Goal: Communication & Community: Answer question/provide support

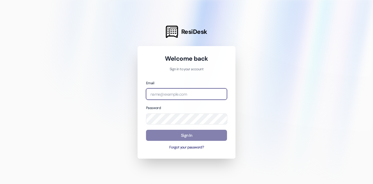
type input "msingh@redstoneresidential.com"
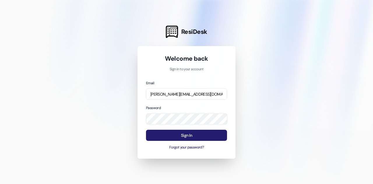
drag, startPoint x: 175, startPoint y: 128, endPoint x: 192, endPoint y: 132, distance: 16.8
click at [192, 132] on button "Sign In" at bounding box center [186, 135] width 81 height 11
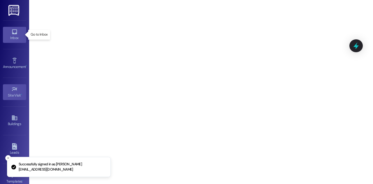
click at [15, 29] on icon at bounding box center [14, 32] width 6 height 6
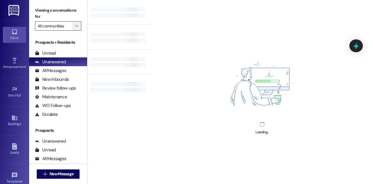
click at [76, 27] on icon "" at bounding box center [76, 26] width 3 height 5
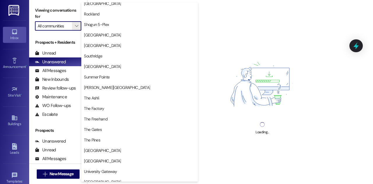
scroll to position [624, 0]
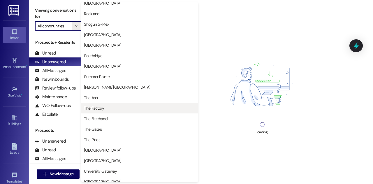
click at [110, 110] on span "The Factory" at bounding box center [139, 108] width 111 height 6
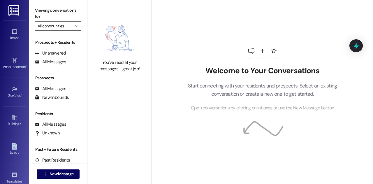
type input "The Factory"
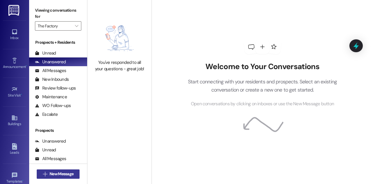
click at [71, 174] on span "New Message" at bounding box center [62, 174] width 24 height 6
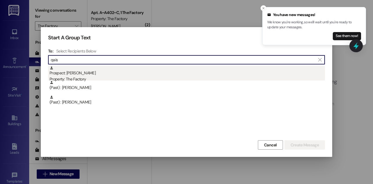
type input "qais"
click at [124, 74] on div "Prospect: Qais Kakar Property: The Factory" at bounding box center [187, 74] width 275 height 17
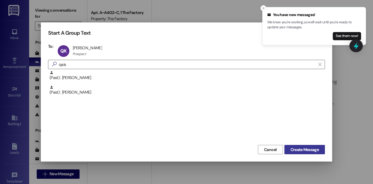
click at [306, 146] on button "Create Message" at bounding box center [304, 149] width 41 height 9
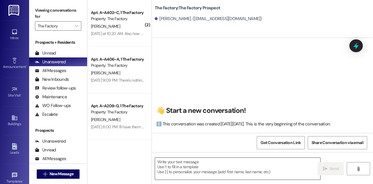
click at [212, 170] on textarea at bounding box center [237, 169] width 165 height 22
paste textarea "Hi Qais, McKaila here with The Factory in Logan. 😊 Thank you for your interest …"
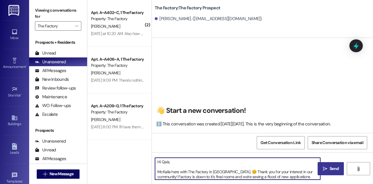
type textarea "Hi Qais, McKaila here with The Factory in Logan. 😊 Thank you for your interest …"
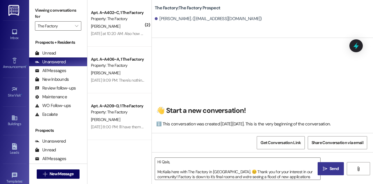
click at [332, 172] on span "Send" at bounding box center [334, 169] width 9 height 6
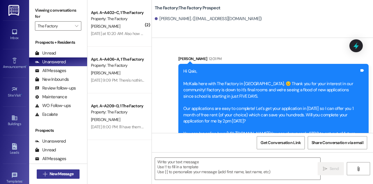
click at [64, 177] on span "New Message" at bounding box center [62, 174] width 24 height 6
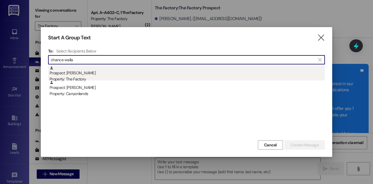
type input "chance walla"
click at [153, 70] on div "Prospect: Chance Wallace Property: The Factory" at bounding box center [187, 74] width 275 height 17
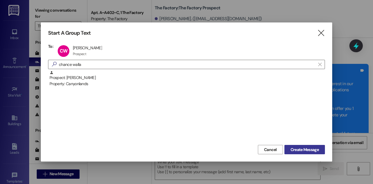
click at [314, 150] on span "Create Message" at bounding box center [305, 150] width 28 height 6
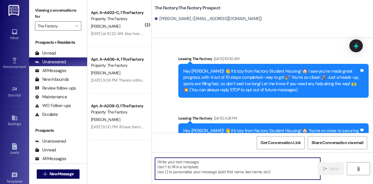
click at [234, 166] on textarea at bounding box center [237, 169] width 165 height 22
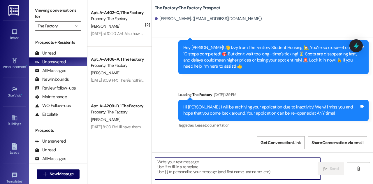
scroll to position [1482, 0]
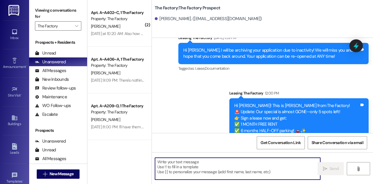
paste textarea "School Starts in 5 Days - Your Housing is NOT Secured! ⚠️"
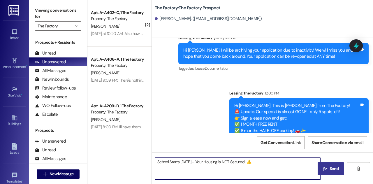
type textarea "School Starts in 5 Days - Your Housing is NOT Secured! ⚠️"
click at [231, 175] on textarea "School Starts in 5 Days - Your Housing is NOT Secured! ⚠️" at bounding box center [237, 169] width 165 height 22
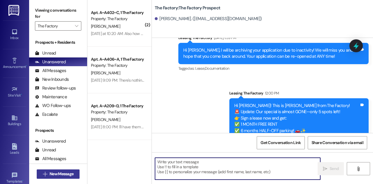
click at [61, 175] on span "New Message" at bounding box center [62, 174] width 24 height 6
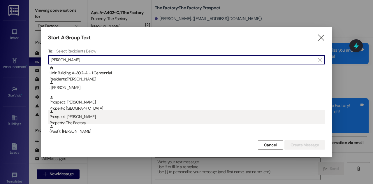
type input "emma cox"
click at [121, 118] on div "Prospect: Emma Cox Property: The Factory" at bounding box center [187, 118] width 275 height 17
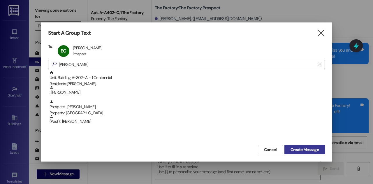
click at [297, 152] on span "Create Message" at bounding box center [305, 150] width 28 height 6
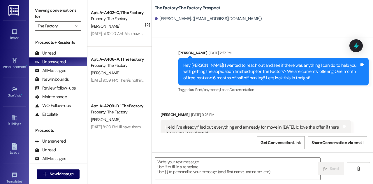
scroll to position [1965, 0]
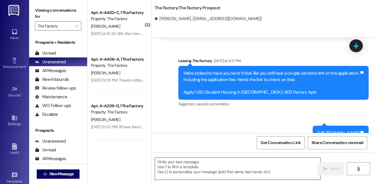
click at [220, 163] on textarea at bounding box center [237, 169] width 165 height 22
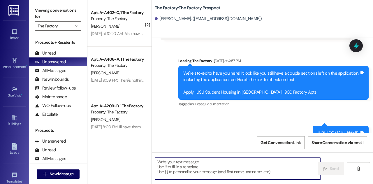
paste textarea "School Starts in 5 Days - Your Housing is NOT Secured! ⚠️"
type textarea "School Starts in 5 Days - Your Housing is NOT Secured! ⚠️"
paste textarea "Hi Qais, McKaila here with The Factory in Logan. 😊 Thank you for your interest …"
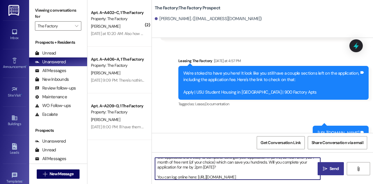
scroll to position [0, 0]
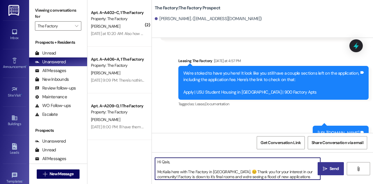
click at [166, 161] on textarea "Hi Qais, McKaila here with The Factory in Logan. 😊 Thank you for your interest …" at bounding box center [237, 169] width 165 height 22
drag, startPoint x: 231, startPoint y: 171, endPoint x: 310, endPoint y: 170, distance: 79.3
click at [310, 170] on textarea "Hi Emma, McKaila here with The Factory in Logan. 😊 Thank you for your interest …" at bounding box center [237, 169] width 165 height 22
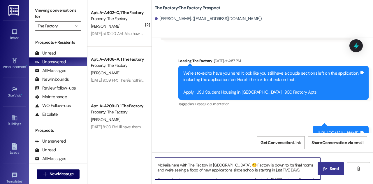
scroll to position [7, 0]
click at [303, 168] on textarea "Hi Emma, McKaila here with The Factory in Logan. 😊 Factory is down to it's fina…" at bounding box center [237, 169] width 165 height 22
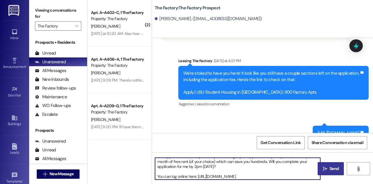
scroll to position [36, 0]
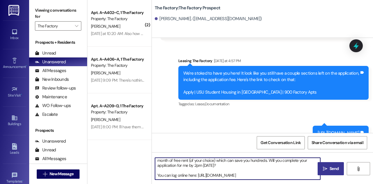
click at [245, 172] on textarea "Hi [PERSON_NAME], McKaila here with The Factory in [GEOGRAPHIC_DATA]. 😊 Factory…" at bounding box center [237, 169] width 165 height 22
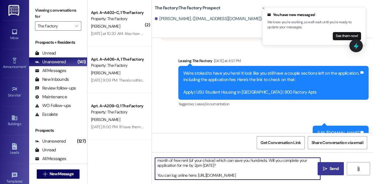
click at [257, 176] on textarea "Hi [PERSON_NAME], McKaila here with The Factory in [GEOGRAPHIC_DATA]. 😊 Factory…" at bounding box center [237, 169] width 165 height 22
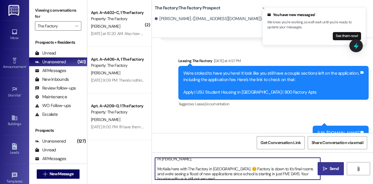
scroll to position [0, 0]
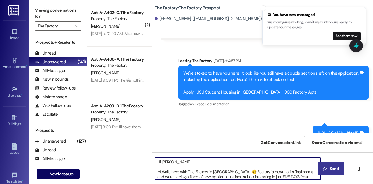
type textarea "Hi [PERSON_NAME], McKaila here with The Factory in [GEOGRAPHIC_DATA]. 😊 Factory…"
click at [284, 166] on textarea "Hi [PERSON_NAME], McKaila here with The Factory in [GEOGRAPHIC_DATA]. 😊 Factory…" at bounding box center [237, 169] width 165 height 22
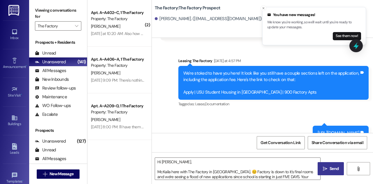
click at [322, 166] on span " Send" at bounding box center [331, 169] width 18 height 6
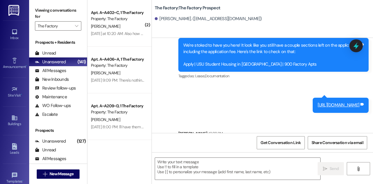
scroll to position [2068, 0]
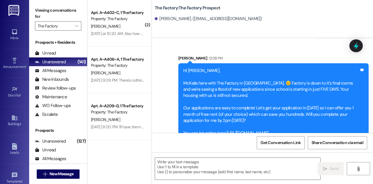
drag, startPoint x: 183, startPoint y: 58, endPoint x: 283, endPoint y: 118, distance: 116.4
click at [283, 118] on div "Hi Emma, McKaila here with The Factory in Logan. 😊 Factory is down to it's fina…" at bounding box center [271, 102] width 176 height 69
copy div "Hi Emma, McKaila here with The Factory in Logan. 😊 Factory is down to it's fina…"
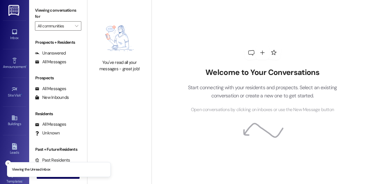
type input "The Factory"
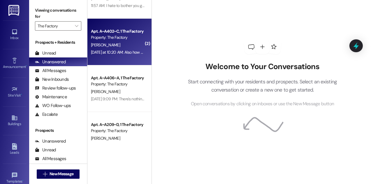
scroll to position [29, 0]
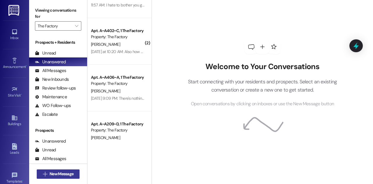
click at [57, 175] on span "New Message" at bounding box center [62, 174] width 24 height 6
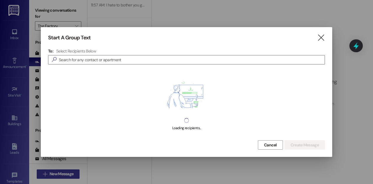
click at [57, 175] on div at bounding box center [186, 92] width 373 height 184
click at [87, 61] on input at bounding box center [192, 60] width 266 height 8
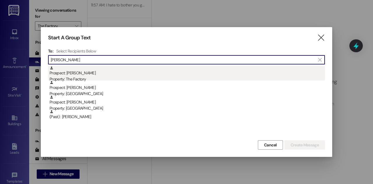
type input "sadie stone"
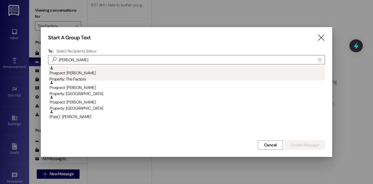
click at [118, 74] on div "Prospect: Sadie Stone Property: The Factory" at bounding box center [187, 74] width 275 height 17
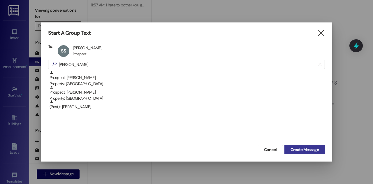
click at [301, 148] on span "Create Message" at bounding box center [305, 150] width 28 height 6
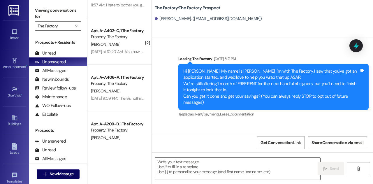
click at [190, 161] on textarea at bounding box center [237, 169] width 165 height 22
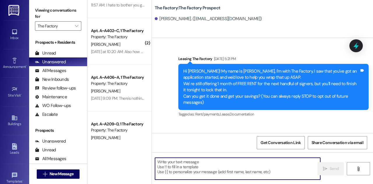
click at [192, 169] on textarea at bounding box center [237, 169] width 165 height 22
paste textarea "Hi [PERSON_NAME], McKaila here with The Factory in [GEOGRAPHIC_DATA]. 😊 Factory…"
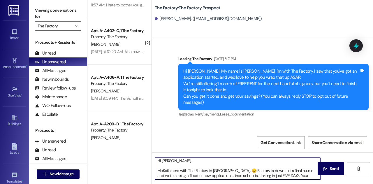
scroll to position [0, 0]
click at [164, 162] on textarea "Hi [PERSON_NAME], McKaila here with The Factory in [GEOGRAPHIC_DATA]. 😊 Factory…" at bounding box center [237, 169] width 165 height 22
click at [157, 173] on textarea "Hi [PERSON_NAME], McKaila here with The Factory in [GEOGRAPHIC_DATA]. 😊 Factory…" at bounding box center [237, 169] width 165 height 22
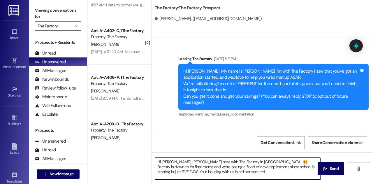
click at [166, 162] on textarea "Hi Emma, McKaila here with The Factory in Logan. 😊 Factory is down to it's fina…" at bounding box center [237, 169] width 165 height 22
type textarea "Hi Sadie, McKaila here with The Factory in Logan. 😊 Factory is down to it's fin…"
click at [336, 166] on span "Send" at bounding box center [334, 169] width 9 height 6
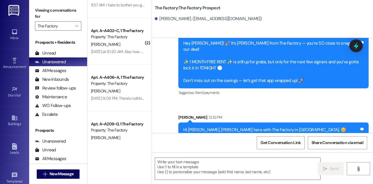
scroll to position [161, 0]
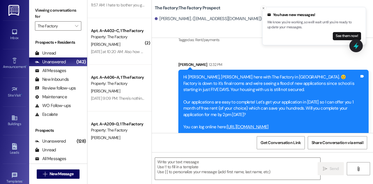
click at [187, 81] on div "Hi Sadie, McKaila here with The Factory in Logan. 😊 Factory is down to it's fin…" at bounding box center [271, 102] width 176 height 56
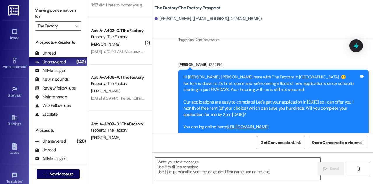
click at [181, 70] on div "Hi Sadie, McKaila here with The Factory in Logan. 😊 Factory is down to it's fin…" at bounding box center [273, 102] width 190 height 65
click at [44, 177] on span " New Message" at bounding box center [58, 174] width 33 height 6
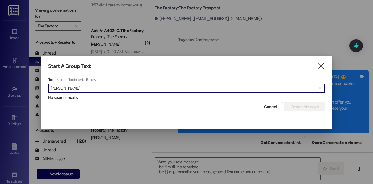
type input "taylee warr"
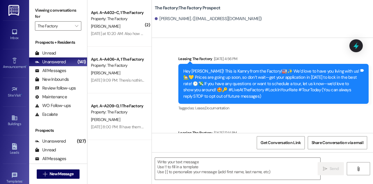
scroll to position [2068, 0]
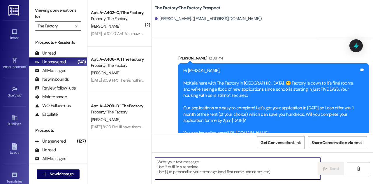
click at [197, 165] on textarea at bounding box center [237, 169] width 165 height 22
paste textarea "Hi [PERSON_NAME], McKaila here with The Factory in [GEOGRAPHIC_DATA]. 😊 Factory…"
type textarea "Hi [PERSON_NAME], McKaila here with The Factory in [GEOGRAPHIC_DATA]. 😊 Factory…"
click at [55, 176] on span "New Message" at bounding box center [62, 174] width 24 height 6
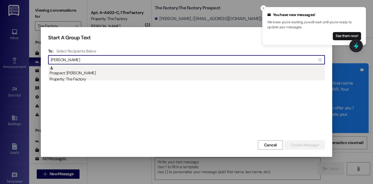
type input "[PERSON_NAME]"
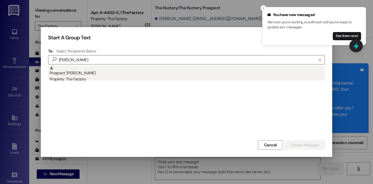
click at [194, 75] on div "Prospect: [PERSON_NAME] Property: The Factory" at bounding box center [187, 74] width 275 height 17
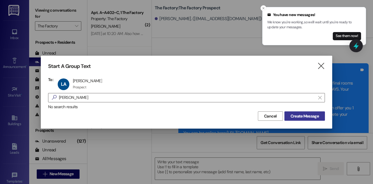
click at [310, 114] on span "Create Message" at bounding box center [305, 116] width 28 height 6
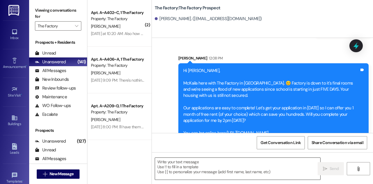
scroll to position [0, 0]
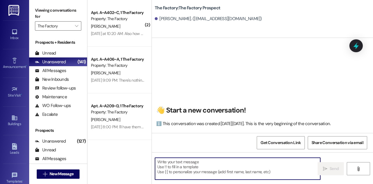
click at [223, 169] on textarea at bounding box center [237, 169] width 165 height 22
paste textarea "Hi [PERSON_NAME], McKaila here with The Factory in [GEOGRAPHIC_DATA]. 😊 Factory…"
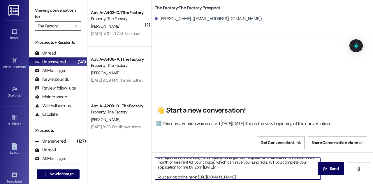
scroll to position [0, 0]
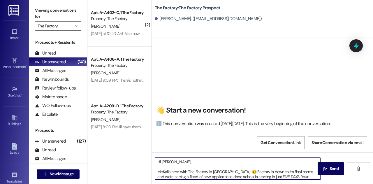
click at [168, 163] on textarea "Hi [PERSON_NAME], McKaila here with The Factory in [GEOGRAPHIC_DATA]. 😊 Factory…" at bounding box center [237, 169] width 165 height 22
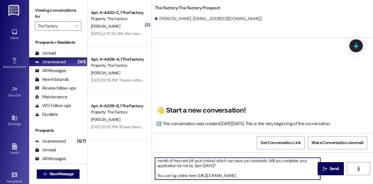
scroll to position [36, 0]
click at [195, 165] on textarea "Hi [PERSON_NAME], McKaila here with The Factory in [GEOGRAPHIC_DATA]. 😊 Factory…" at bounding box center [237, 169] width 165 height 22
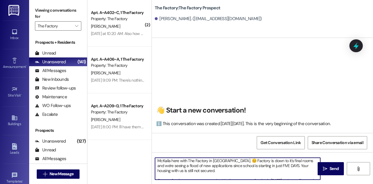
scroll to position [1, 0]
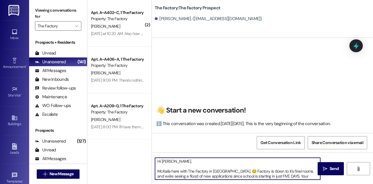
click at [167, 163] on textarea "Hi [PERSON_NAME], McKaila here with The Factory in [GEOGRAPHIC_DATA]. 😊 Factory…" at bounding box center [237, 169] width 165 height 22
click at [155, 170] on textarea "Hi [PERSON_NAME], McKaila here with The Factory in [GEOGRAPHIC_DATA]. 😊 Factory…" at bounding box center [237, 169] width 165 height 22
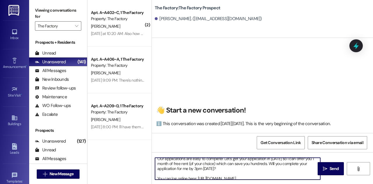
scroll to position [26, 0]
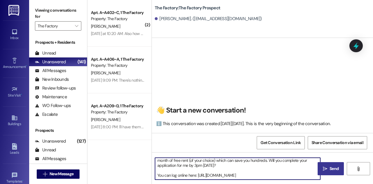
type textarea "Hi [PERSON_NAME], [PERSON_NAME] here with The Factory in [GEOGRAPHIC_DATA]. 😊 F…"
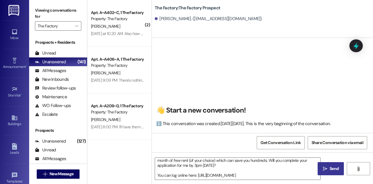
click at [326, 163] on button " Send" at bounding box center [331, 168] width 26 height 13
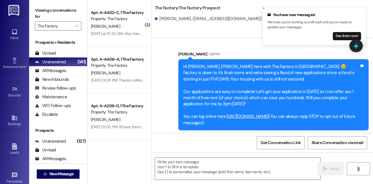
scroll to position [7, 0]
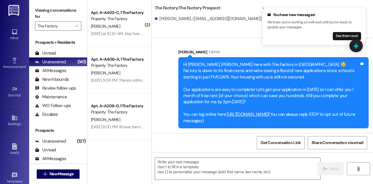
drag, startPoint x: 184, startPoint y: 70, endPoint x: 281, endPoint y: 112, distance: 106.0
click at [281, 112] on div "Hi [PERSON_NAME], [PERSON_NAME] here with The Factory in [GEOGRAPHIC_DATA]. 😊 F…" at bounding box center [271, 92] width 176 height 62
copy div "Hi [PERSON_NAME], [PERSON_NAME] here with The Factory in [GEOGRAPHIC_DATA]. 😊 F…"
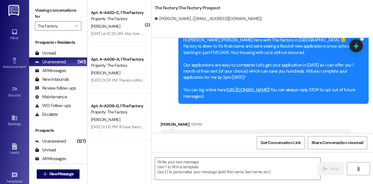
scroll to position [53, 0]
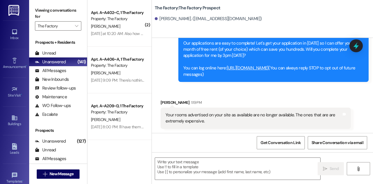
copy div "Hi [PERSON_NAME], [PERSON_NAME] here with The Factory in [GEOGRAPHIC_DATA]. 😊 F…"
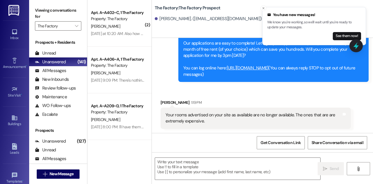
click at [212, 99] on div "Received via SMS [PERSON_NAME] 1:19 PM Your rooms advertised on your site as av…" at bounding box center [255, 114] width 199 height 38
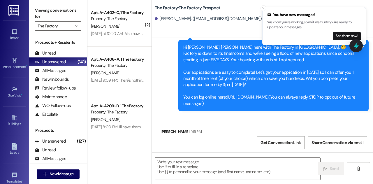
scroll to position [23, 0]
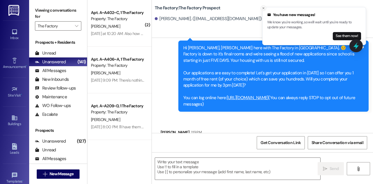
click at [263, 8] on icon "Close toast" at bounding box center [263, 7] width 3 height 3
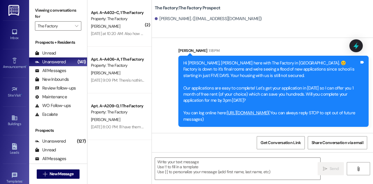
scroll to position [7, 0]
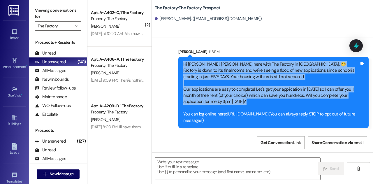
drag, startPoint x: 182, startPoint y: 65, endPoint x: 277, endPoint y: 110, distance: 104.4
click at [277, 110] on div "Hi [PERSON_NAME], [PERSON_NAME] here with The Factory in [GEOGRAPHIC_DATA]. 😊 F…" at bounding box center [271, 92] width 177 height 62
click at [204, 74] on div "Hi [PERSON_NAME], [PERSON_NAME] here with The Factory in [GEOGRAPHIC_DATA]. 😊 F…" at bounding box center [271, 92] width 176 height 62
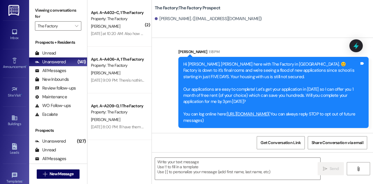
drag, startPoint x: 183, startPoint y: 64, endPoint x: 282, endPoint y: 113, distance: 110.0
click at [282, 113] on div "Hi [PERSON_NAME], [PERSON_NAME] here with The Factory in [GEOGRAPHIC_DATA]. 😊 F…" at bounding box center [271, 92] width 176 height 62
copy div "Hi [PERSON_NAME], [PERSON_NAME] here with The Factory in [GEOGRAPHIC_DATA]. 😊 F…"
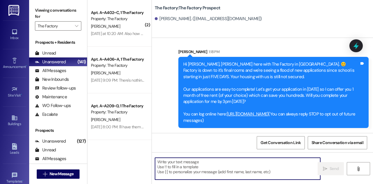
click at [200, 176] on textarea at bounding box center [237, 169] width 165 height 22
paste textarea "Hi [PERSON_NAME], [PERSON_NAME] here with The Factory in [GEOGRAPHIC_DATA]. 😊 F…"
type textarea "Hi [PERSON_NAME], [PERSON_NAME] here with The Factory in [GEOGRAPHIC_DATA]. 😊 F…"
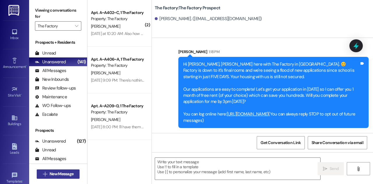
drag, startPoint x: 67, startPoint y: 165, endPoint x: 66, endPoint y: 172, distance: 6.8
click at [66, 172] on div " New Message" at bounding box center [58, 173] width 58 height 20
click at [66, 172] on span "New Message" at bounding box center [62, 174] width 24 height 6
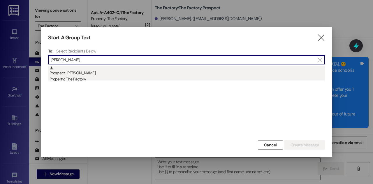
type input "[PERSON_NAME]"
click at [125, 71] on div "Prospect: [PERSON_NAME] Property: The Factory" at bounding box center [187, 74] width 275 height 17
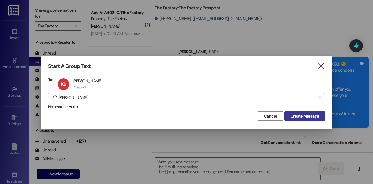
click at [307, 116] on span "Create Message" at bounding box center [305, 116] width 28 height 6
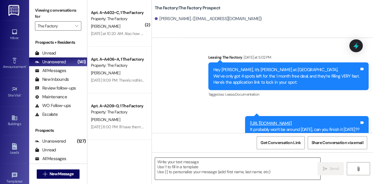
scroll to position [82, 0]
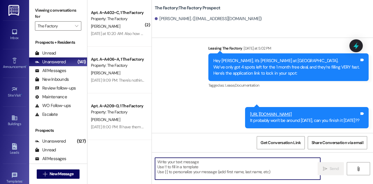
click at [231, 168] on textarea at bounding box center [237, 169] width 165 height 22
paste textarea "Hi [PERSON_NAME], [PERSON_NAME] here with The Factory in [GEOGRAPHIC_DATA]. 😊 F…"
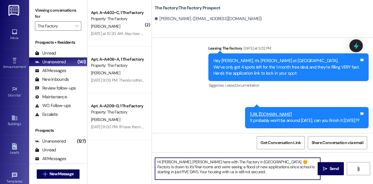
scroll to position [26, 0]
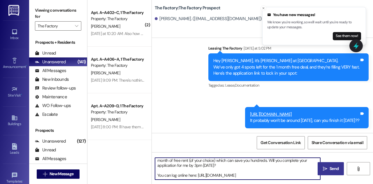
type textarea "Hi [PERSON_NAME], [PERSON_NAME] here with The Factory in [GEOGRAPHIC_DATA]. 😊 F…"
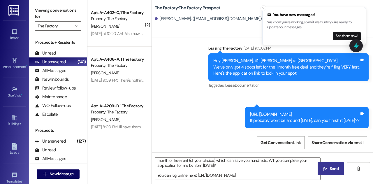
click at [323, 168] on icon "" at bounding box center [325, 168] width 4 height 5
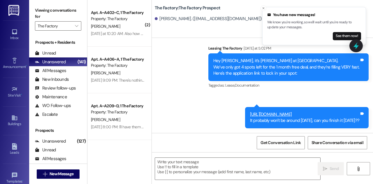
scroll to position [173, 0]
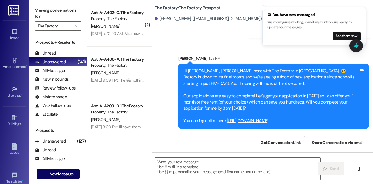
drag, startPoint x: 183, startPoint y: 71, endPoint x: 282, endPoint y: 121, distance: 110.8
click at [282, 121] on div "Hi [PERSON_NAME], [PERSON_NAME] here with The Factory in [GEOGRAPHIC_DATA]. 😊 F…" at bounding box center [271, 96] width 176 height 56
copy div "Hi [PERSON_NAME], [PERSON_NAME] here with The Factory in [GEOGRAPHIC_DATA]. 😊 F…"
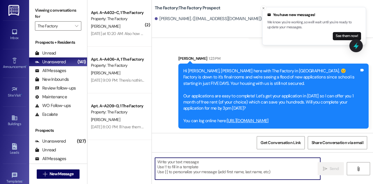
click at [209, 167] on textarea at bounding box center [237, 169] width 165 height 22
paste textarea "Hi [PERSON_NAME], [PERSON_NAME] here with The Factory in [GEOGRAPHIC_DATA]. 😊 F…"
type textarea "Hi [PERSON_NAME], [PERSON_NAME] here with The Factory in [GEOGRAPHIC_DATA]. 😊 F…"
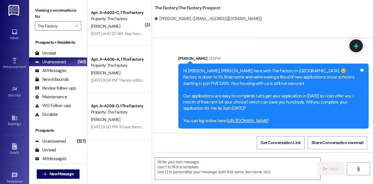
drag, startPoint x: 183, startPoint y: 71, endPoint x: 280, endPoint y: 120, distance: 109.1
click at [280, 120] on div "Hi [PERSON_NAME], [PERSON_NAME] here with The Factory in [GEOGRAPHIC_DATA]. 😊 F…" at bounding box center [271, 96] width 176 height 56
copy div "Hi [PERSON_NAME], [PERSON_NAME] here with The Factory in [GEOGRAPHIC_DATA]. 😊 F…"
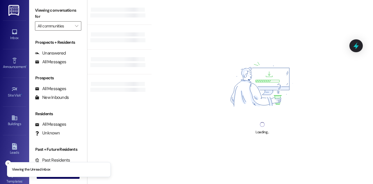
type input "The Factory"
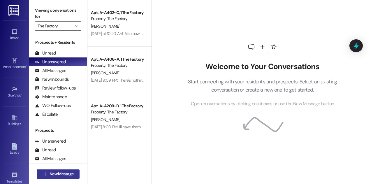
click at [56, 174] on span "New Message" at bounding box center [62, 174] width 24 height 6
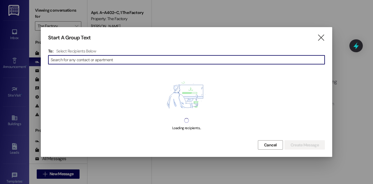
click at [129, 60] on input at bounding box center [188, 60] width 274 height 8
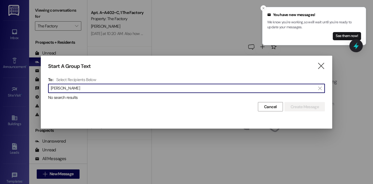
click at [92, 89] on input "taylee warren" at bounding box center [183, 88] width 265 height 8
type input "lucas harrison"
